Goal: Check status

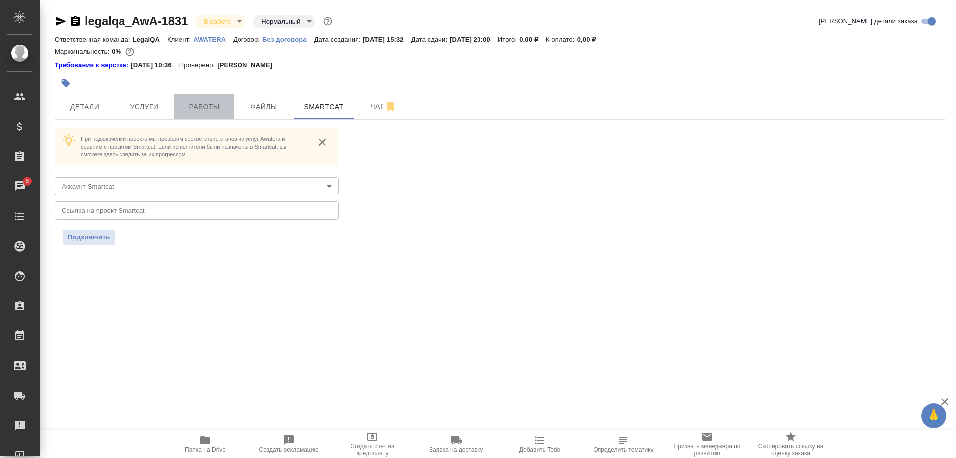
drag, startPoint x: 196, startPoint y: 107, endPoint x: 200, endPoint y: 118, distance: 12.0
click at [196, 107] on span "Работы" at bounding box center [204, 107] width 48 height 12
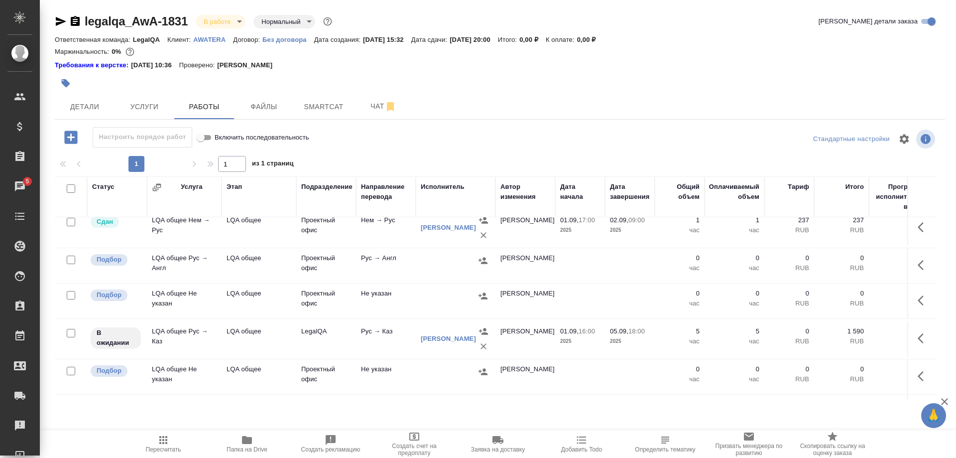
scroll to position [152, 0]
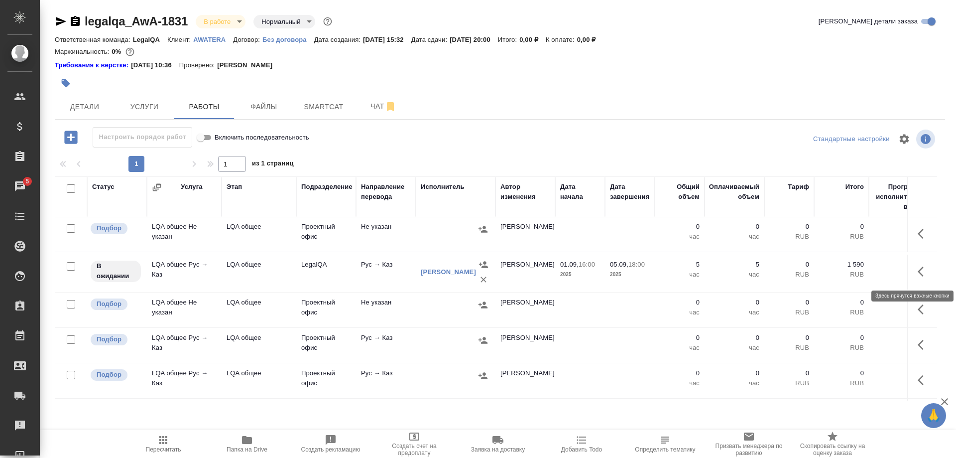
click at [918, 269] on button "button" at bounding box center [924, 271] width 24 height 24
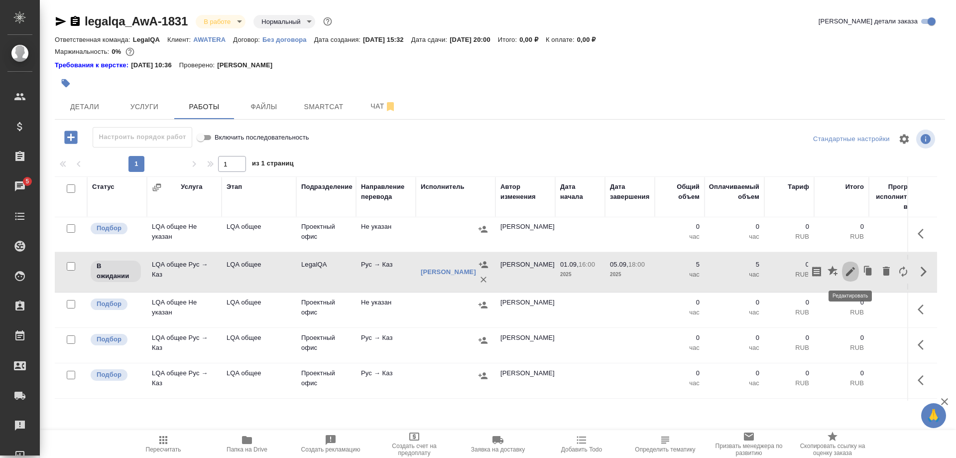
click at [849, 269] on icon "button" at bounding box center [851, 271] width 12 height 12
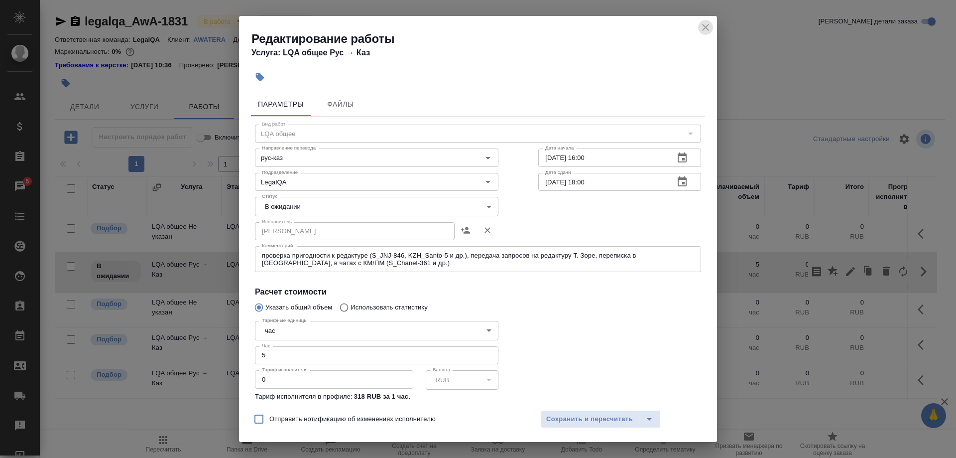
click at [701, 28] on icon "close" at bounding box center [706, 27] width 12 height 12
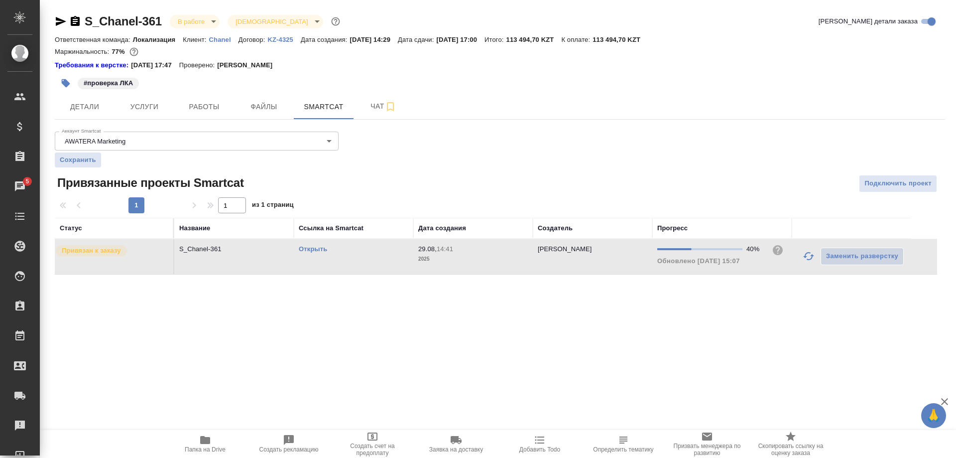
click at [807, 254] on icon "button" at bounding box center [808, 256] width 11 height 8
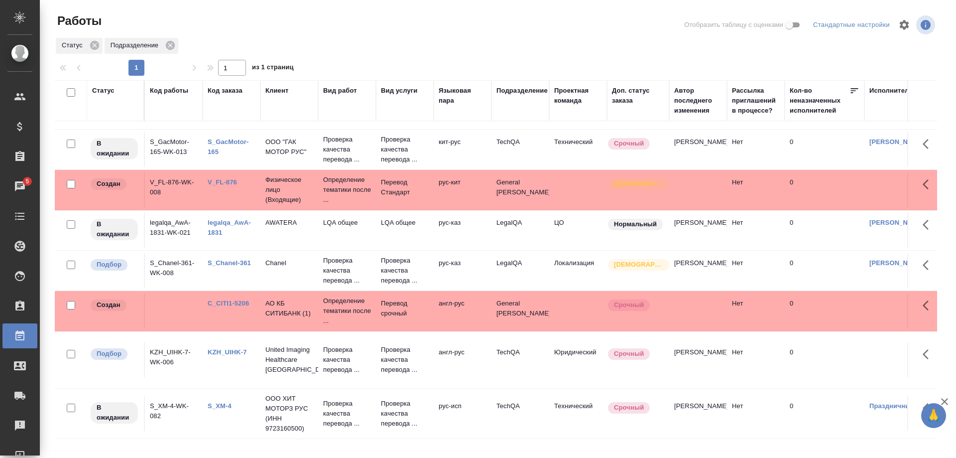
scroll to position [113, 0]
